Goal: Complete application form: Complete application form

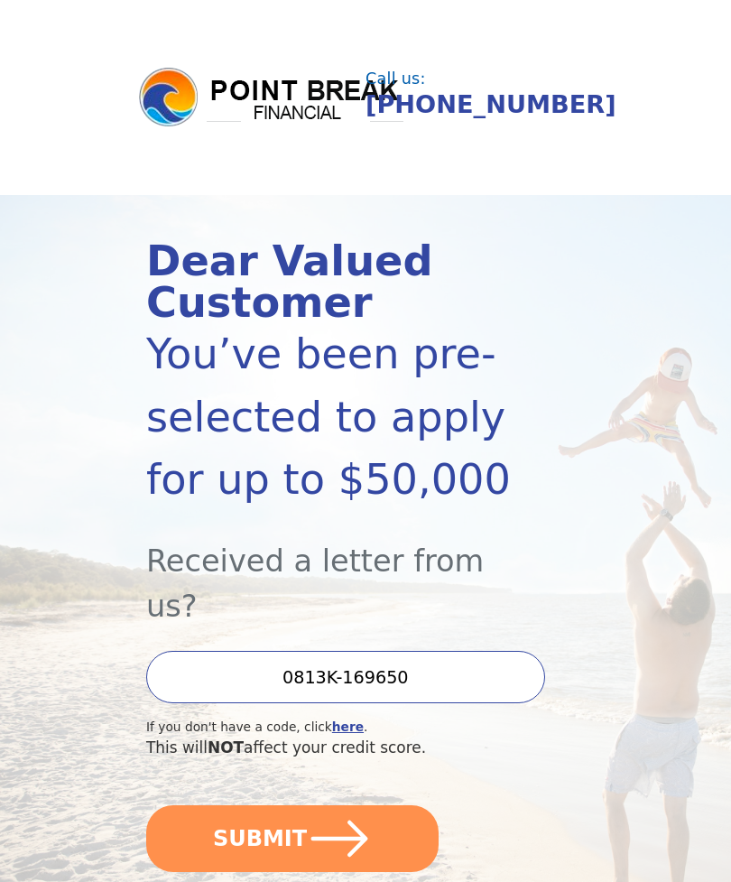
click at [331, 806] on icon "submit" at bounding box center [339, 838] width 65 height 65
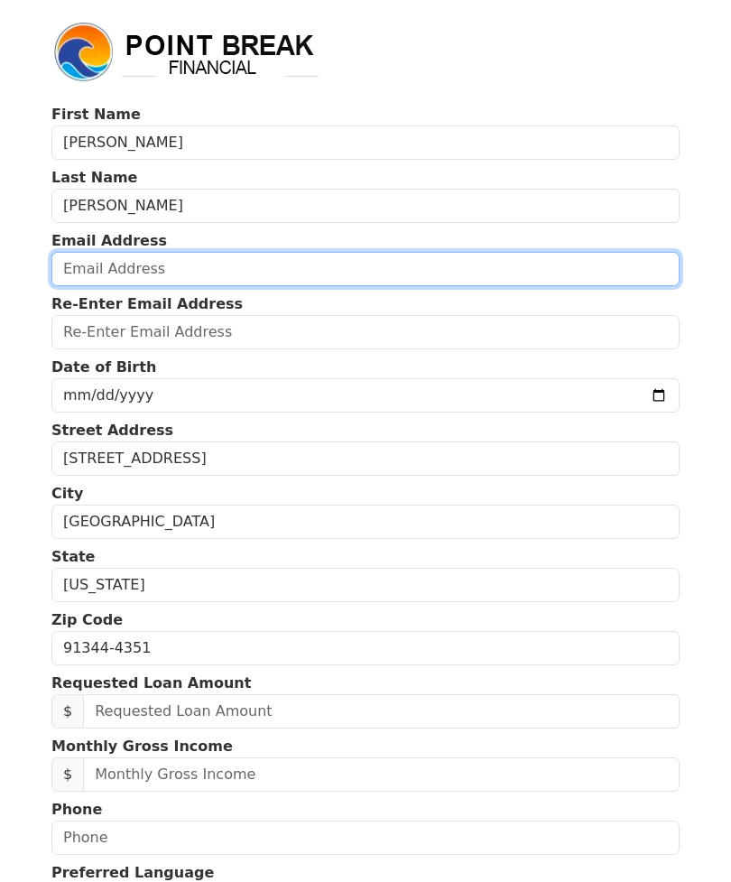
click at [176, 274] on input "email" at bounding box center [365, 269] width 628 height 34
type input "[EMAIL_ADDRESS][DOMAIN_NAME]"
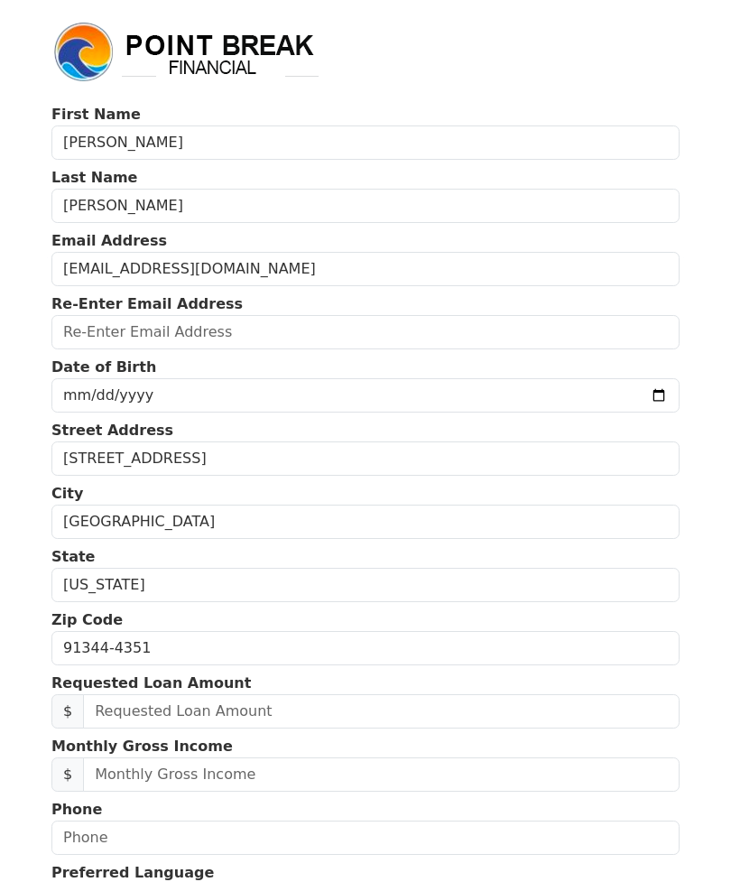
click at [210, 342] on input "email" at bounding box center [365, 332] width 628 height 34
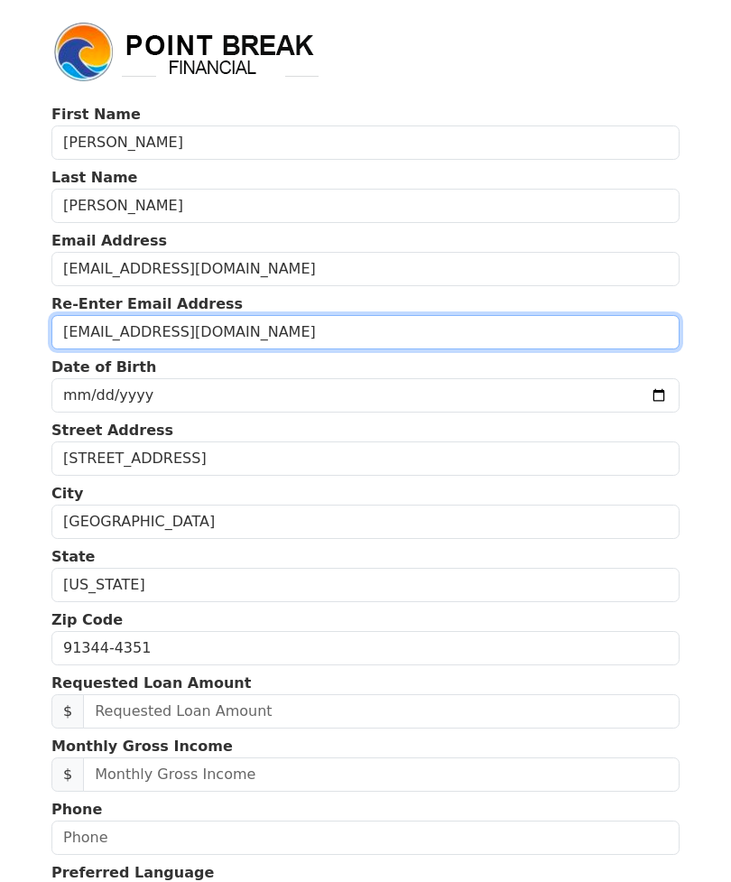
type input "[EMAIL_ADDRESS][DOMAIN_NAME]"
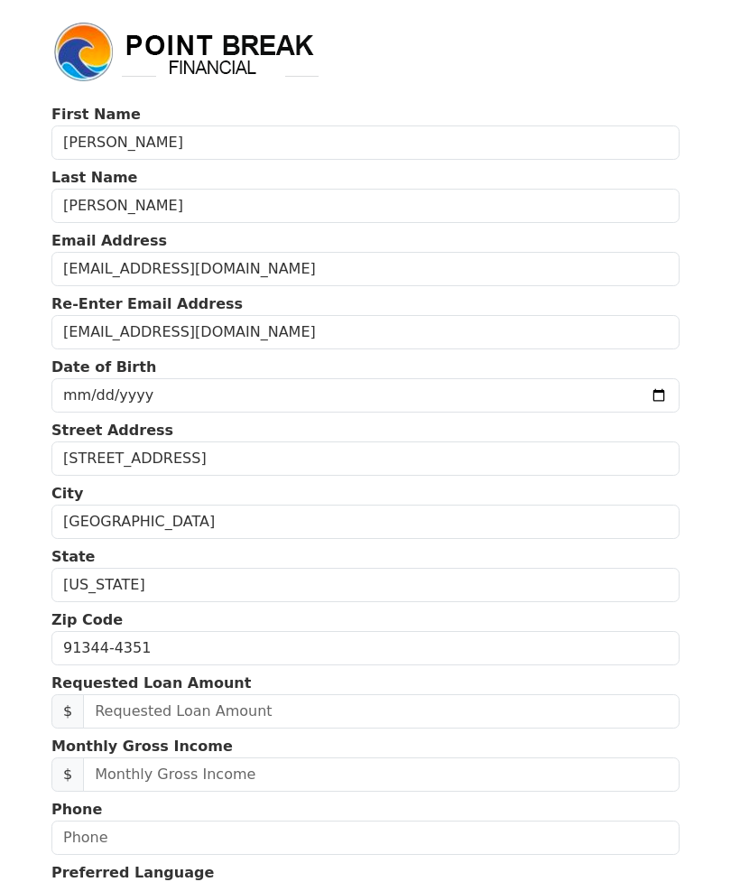
click at [184, 404] on input "date" at bounding box center [365, 395] width 628 height 34
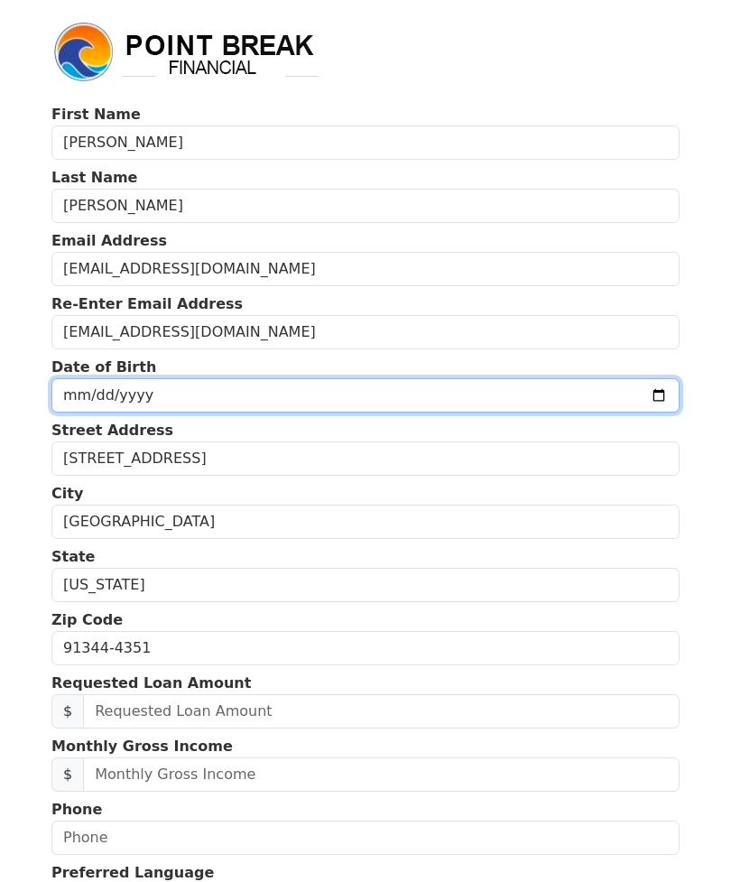
click at [355, 396] on input "[DATE]" at bounding box center [365, 395] width 628 height 34
type input "[DATE]"
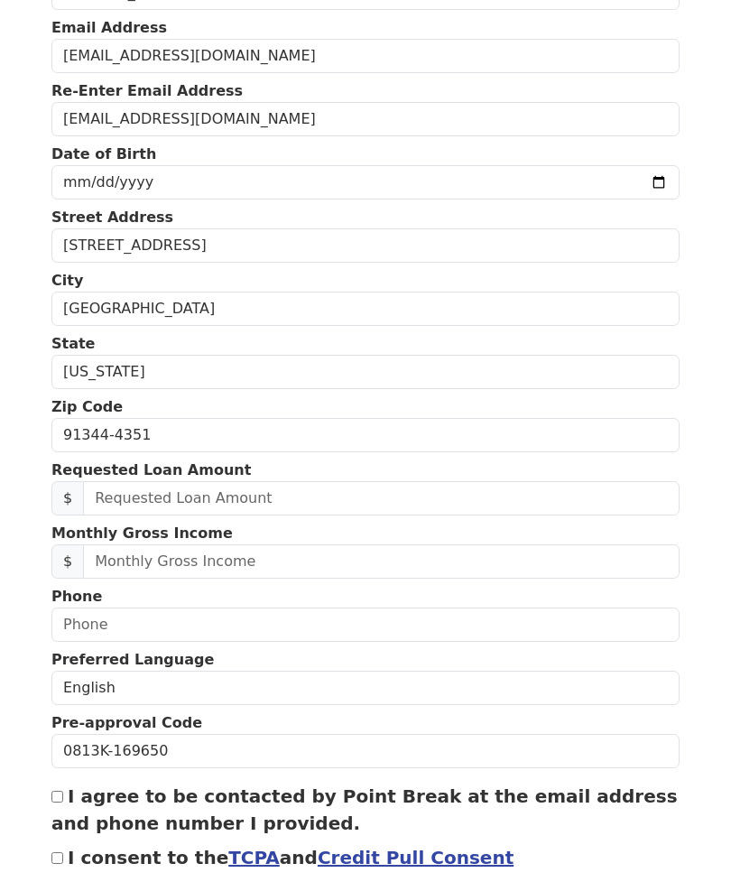
scroll to position [212, 0]
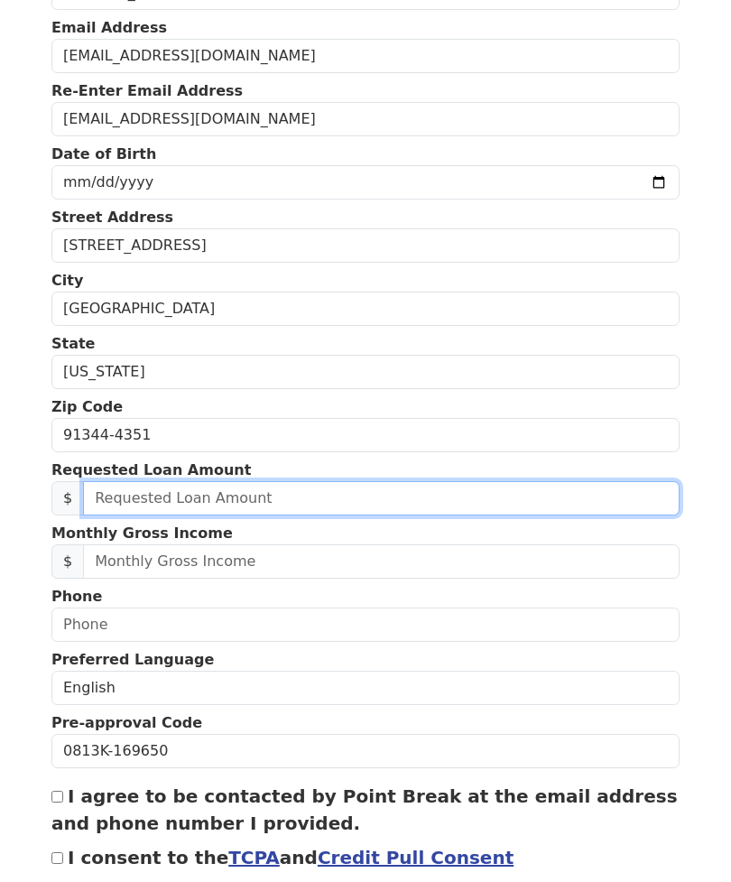
click at [152, 499] on input "text" at bounding box center [381, 499] width 597 height 34
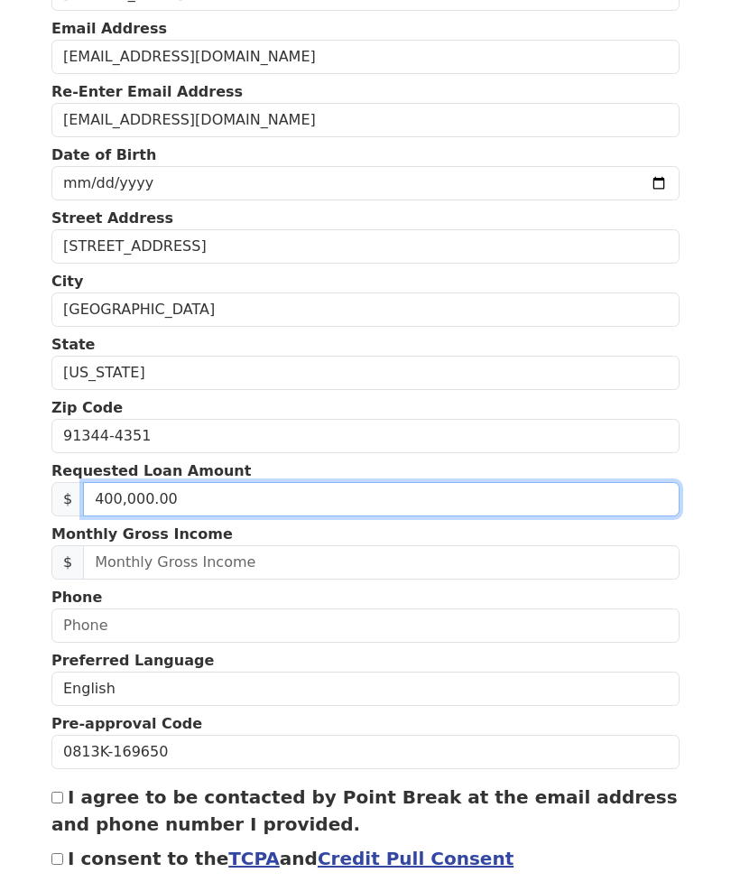
type input "40,000.00"
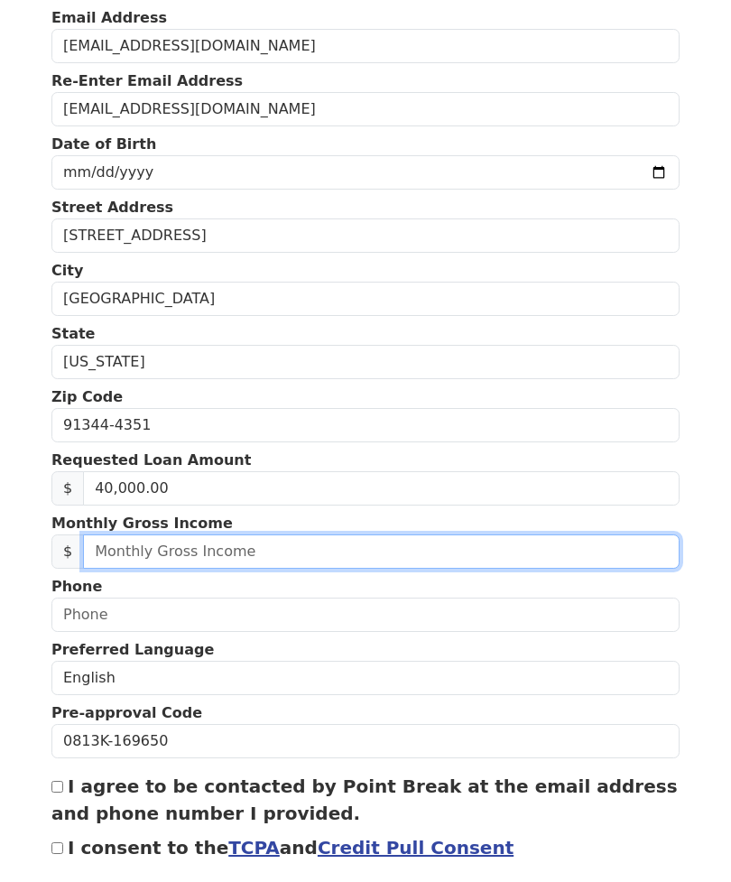
click at [219, 561] on input "text" at bounding box center [381, 562] width 597 height 34
type input "5.00"
type input "6,500.00"
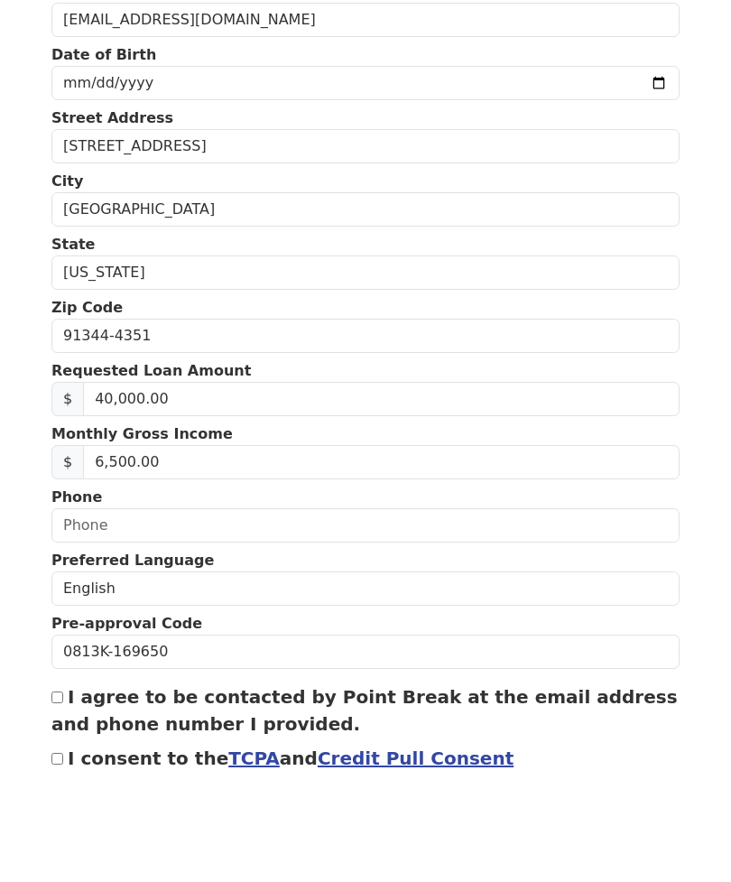
click at [145, 608] on input "text" at bounding box center [365, 625] width 628 height 34
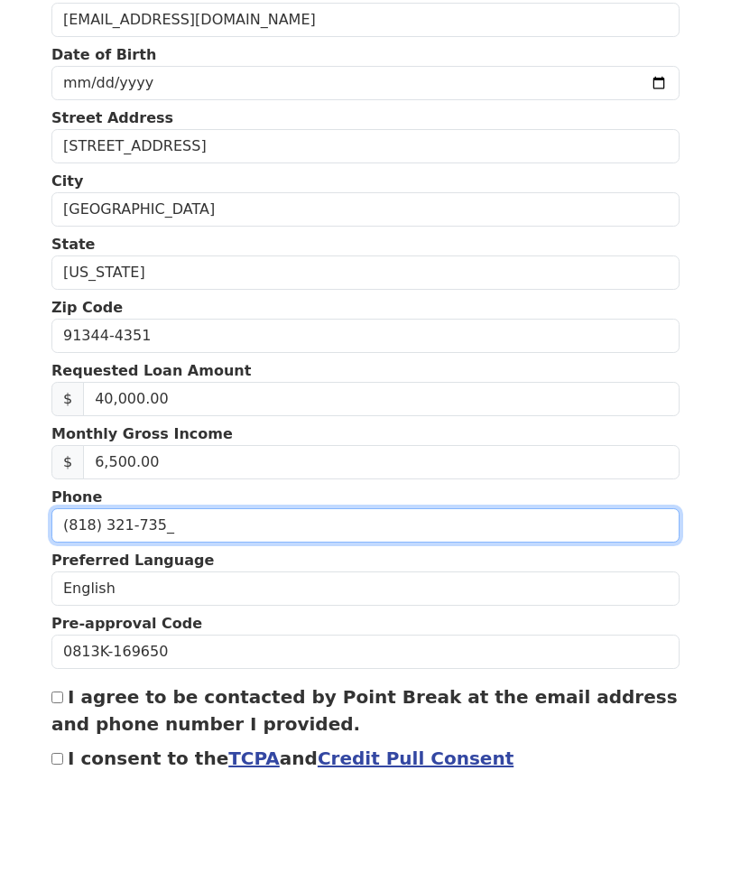
type input "[PHONE_NUMBER]"
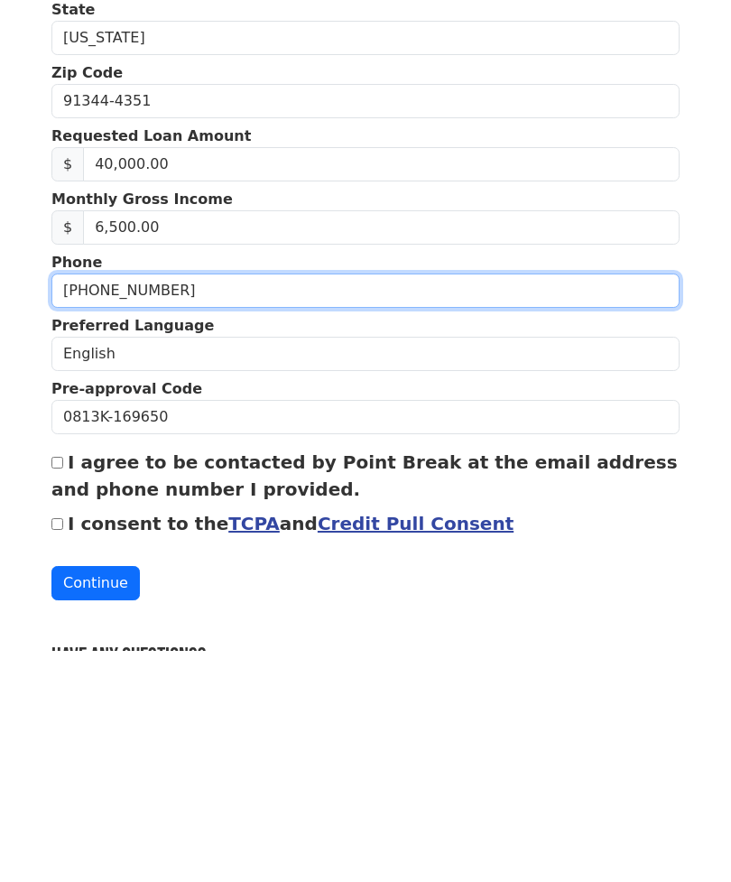
scroll to position [317, 0]
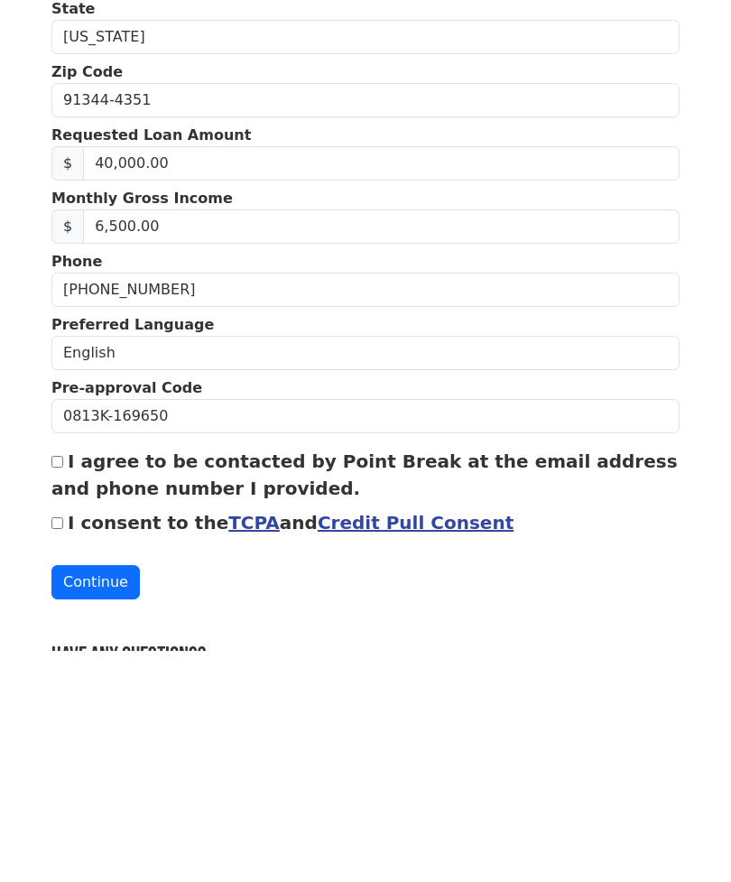
click at [60, 687] on input "I agree to be contacted by Point Break at the email address and phone number I …" at bounding box center [57, 693] width 12 height 12
checkbox input "true"
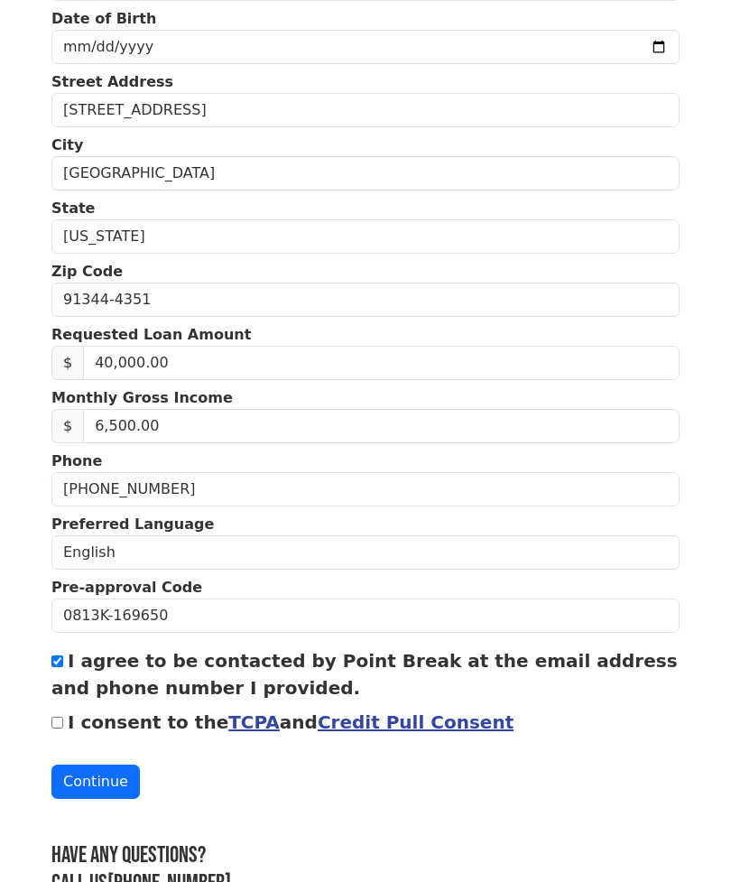
click at [63, 725] on input "I consent to the TCPA and Credit Pull Consent" at bounding box center [57, 723] width 12 height 12
checkbox input "true"
click at [100, 793] on button "Continue" at bounding box center [95, 782] width 88 height 34
